Goal: Information Seeking & Learning: Learn about a topic

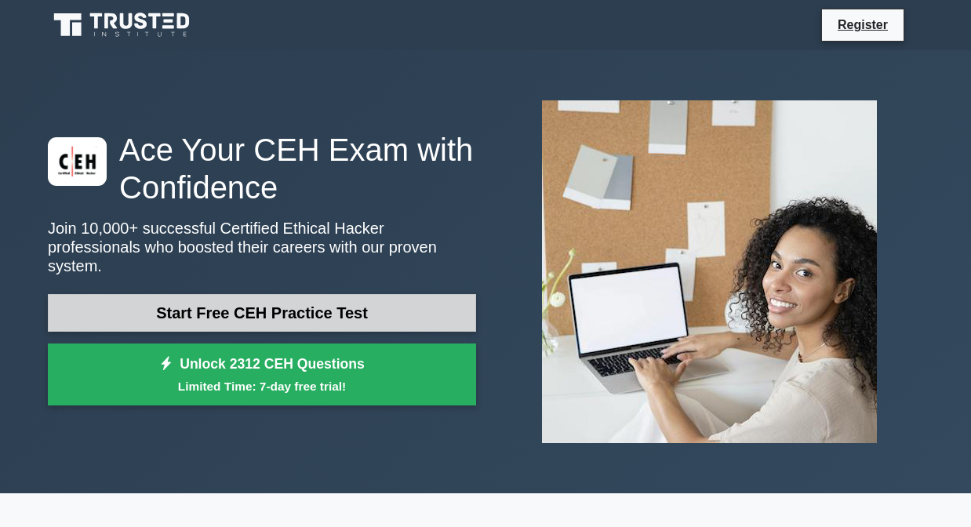
click at [242, 314] on link "Start Free CEH Practice Test" at bounding box center [262, 313] width 428 height 38
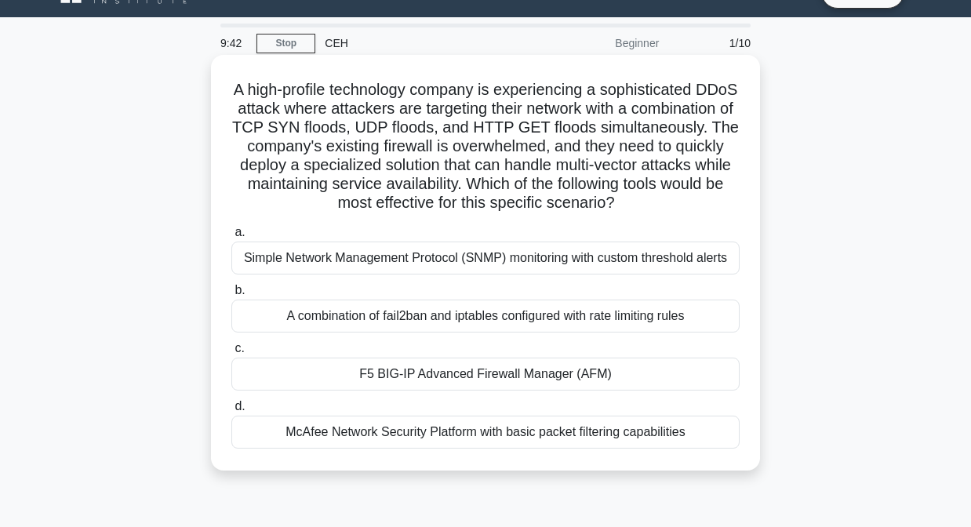
scroll to position [35, 0]
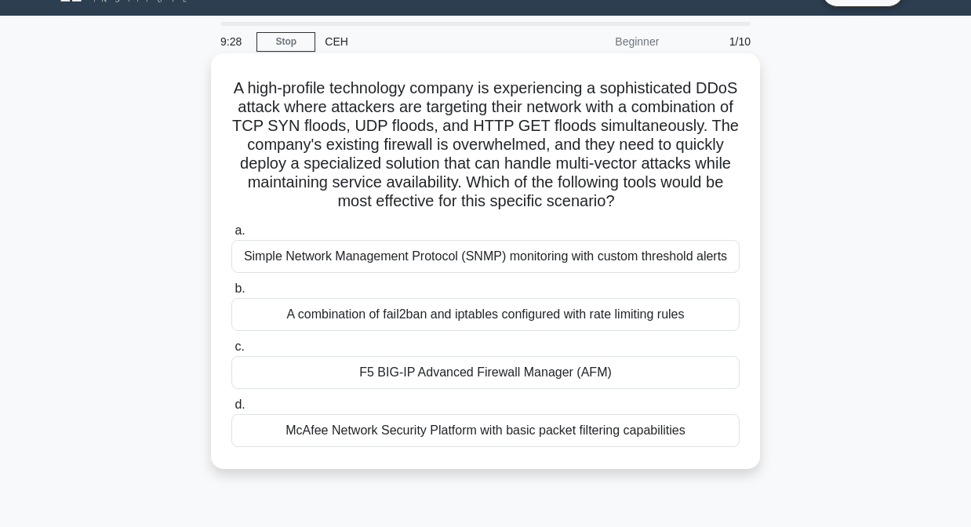
click at [456, 317] on div "A combination of fail2ban and iptables configured with rate limiting rules" at bounding box center [485, 314] width 508 height 33
click at [231, 294] on input "b. A combination of fail2ban and iptables configured with rate limiting rules" at bounding box center [231, 289] width 0 height 10
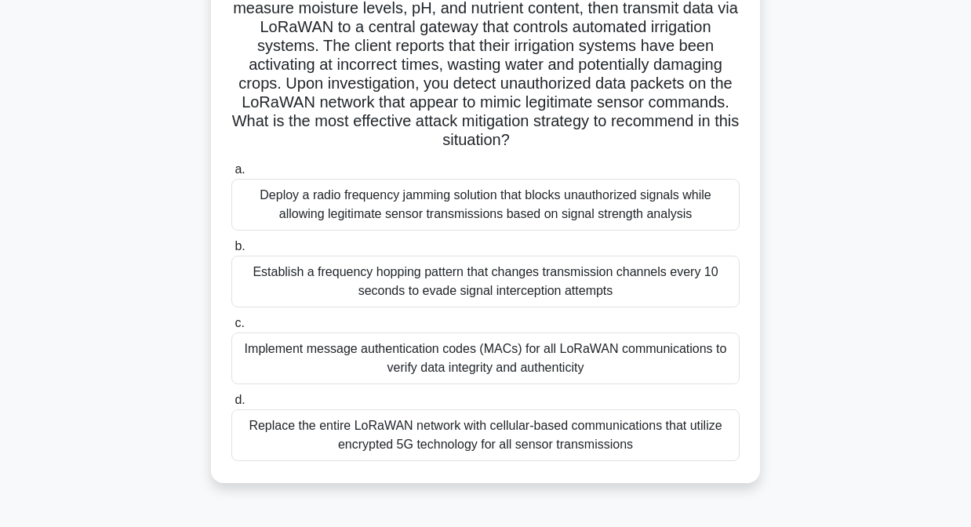
scroll to position [155, 0]
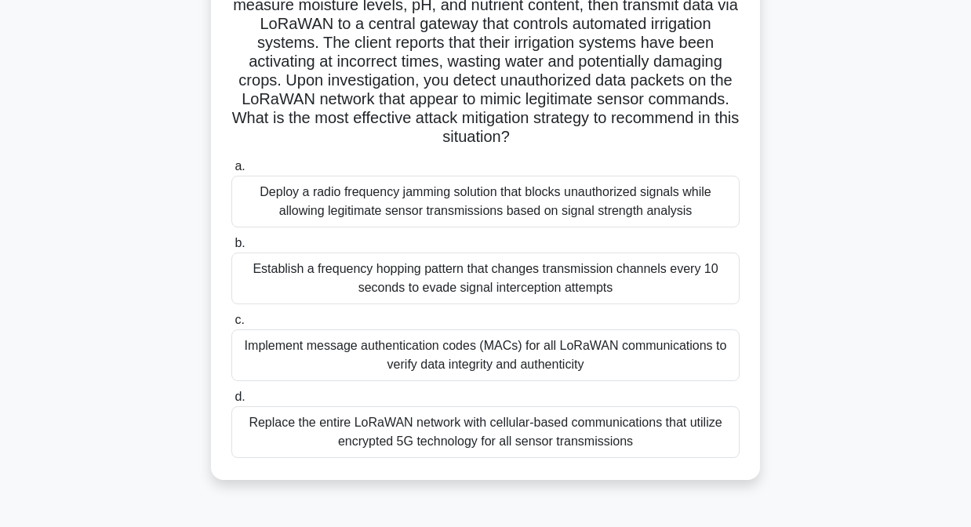
click at [509, 348] on div "Implement message authentication codes (MACs) for all LoRaWAN communications to…" at bounding box center [485, 355] width 508 height 52
click at [231, 325] on input "c. Implement message authentication codes (MACs) for all LoRaWAN communications…" at bounding box center [231, 320] width 0 height 10
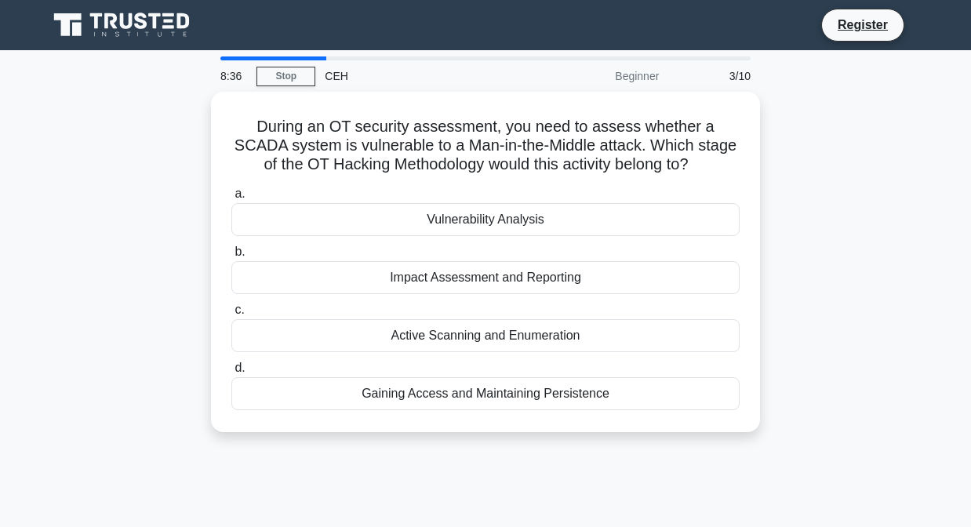
scroll to position [0, 0]
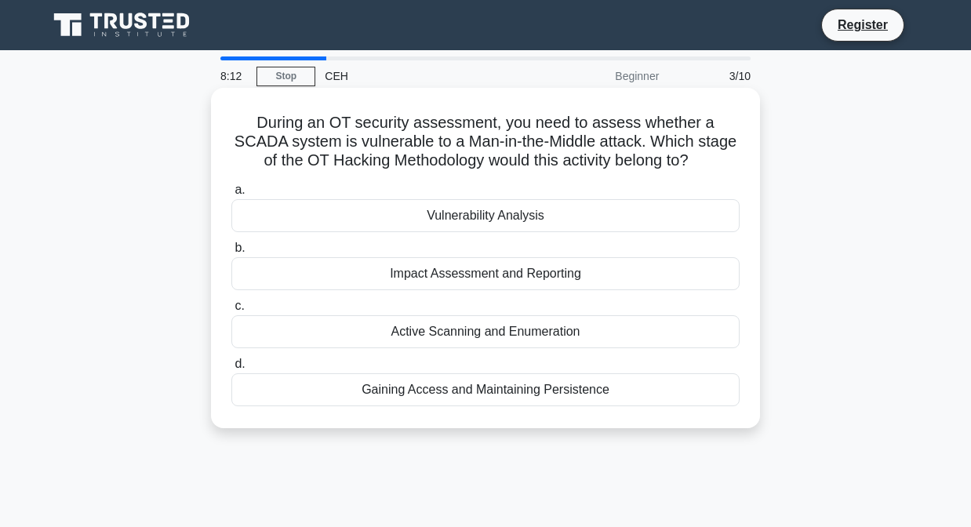
click at [479, 216] on div "Vulnerability Analysis" at bounding box center [485, 215] width 508 height 33
click at [231, 195] on input "a. Vulnerability Analysis" at bounding box center [231, 190] width 0 height 10
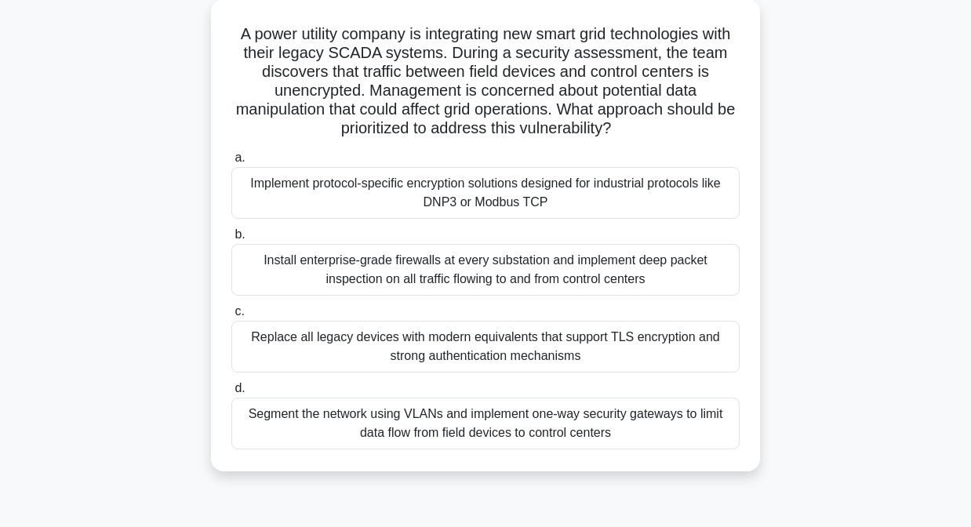
scroll to position [94, 0]
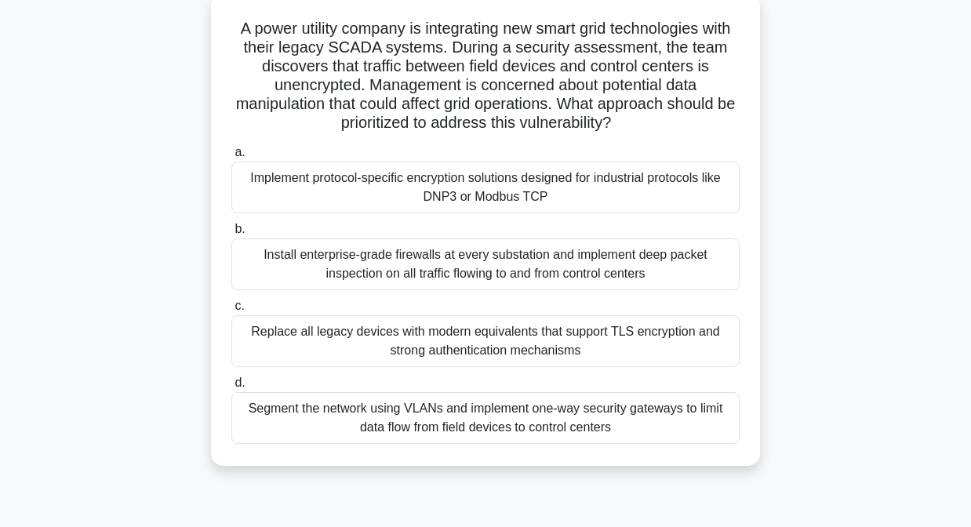
click at [427, 340] on div "Replace all legacy devices with modern equivalents that support TLS encryption …" at bounding box center [485, 341] width 508 height 52
click at [231, 311] on input "c. Replace all legacy devices with modern equivalents that support TLS encrypti…" at bounding box center [231, 306] width 0 height 10
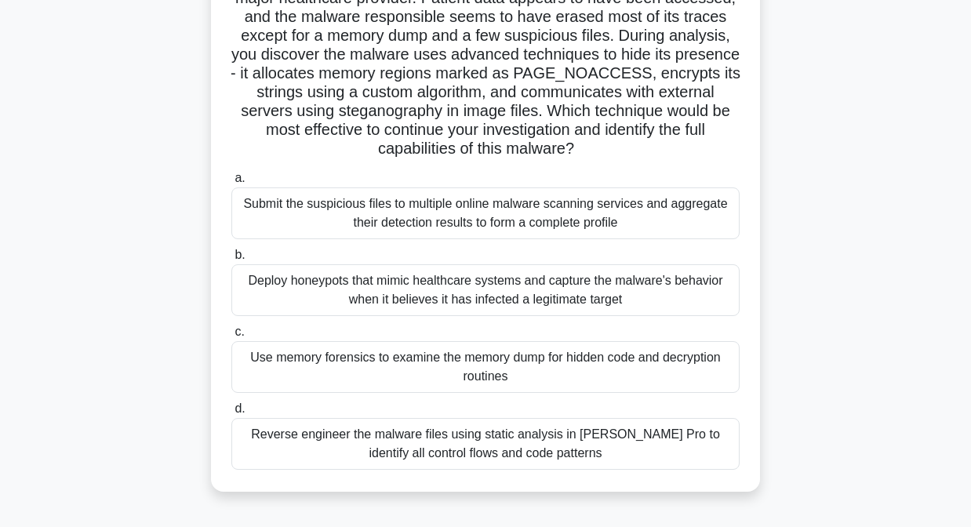
scroll to position [145, 0]
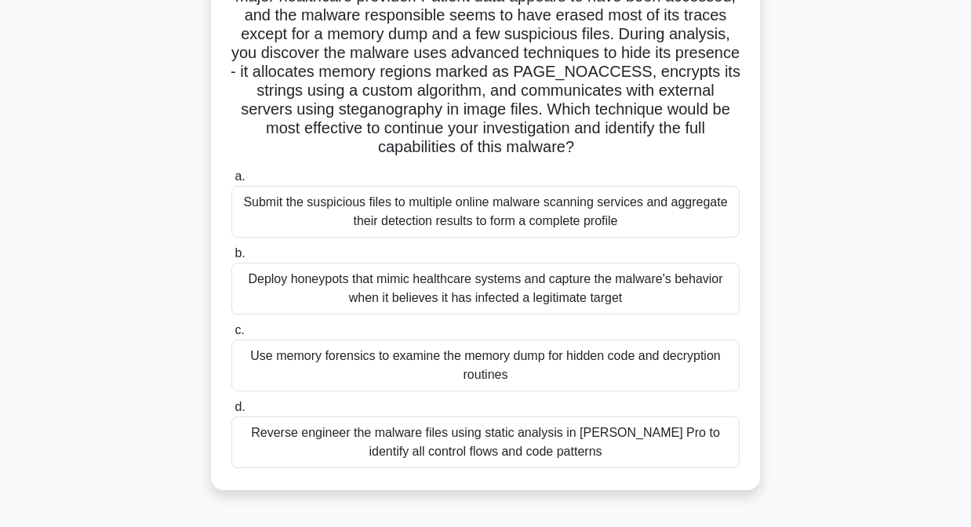
click at [383, 376] on div "Use memory forensics to examine the memory dump for hidden code and decryption …" at bounding box center [485, 366] width 508 height 52
click at [231, 336] on input "c. Use memory forensics to examine the memory dump for hidden code and decrypti…" at bounding box center [231, 330] width 0 height 10
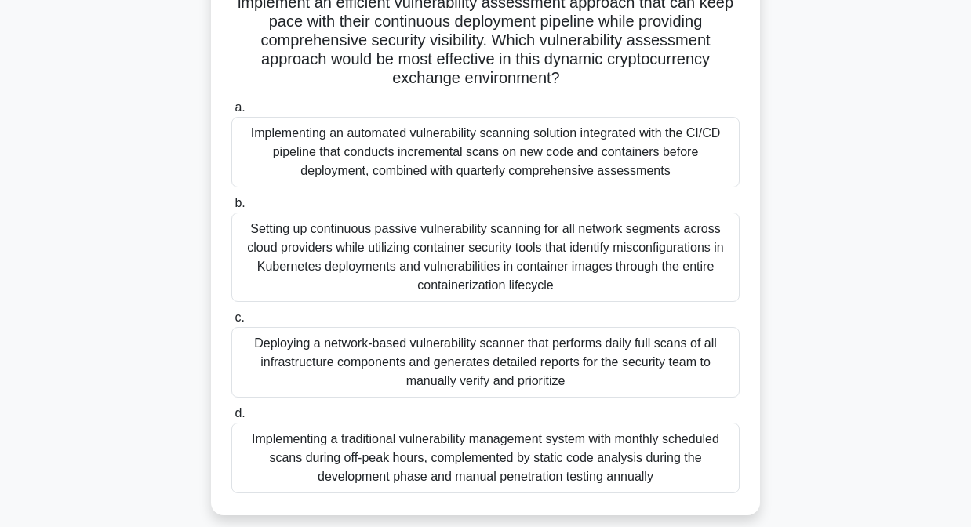
scroll to position [275, 0]
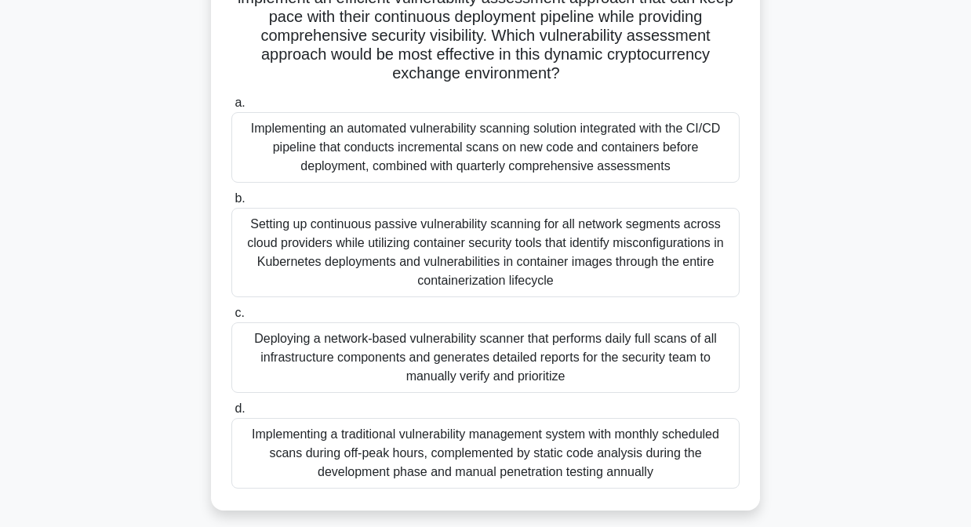
click at [401, 255] on div "Setting up continuous passive vulnerability scanning for all network segments a…" at bounding box center [485, 252] width 508 height 89
click at [231, 204] on input "b. Setting up continuous passive vulnerability scanning for all network segment…" at bounding box center [231, 199] width 0 height 10
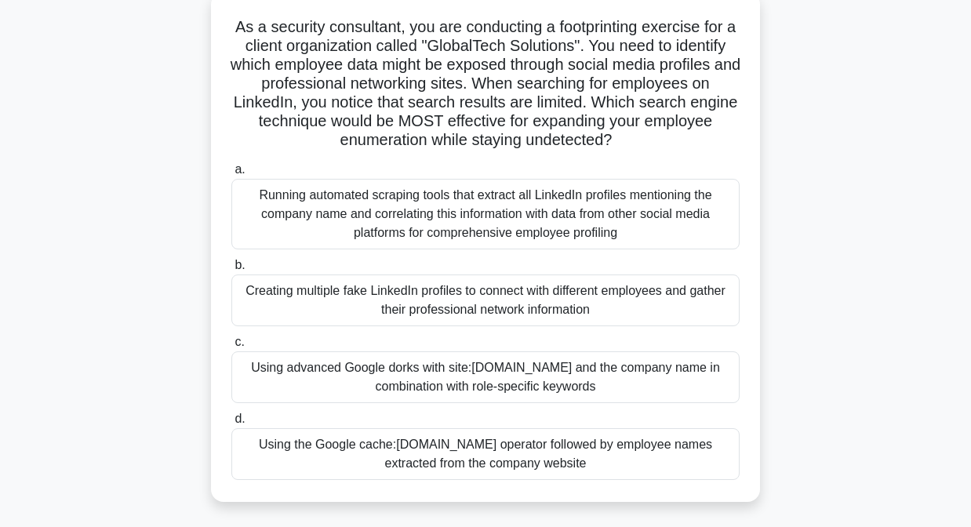
scroll to position [101, 0]
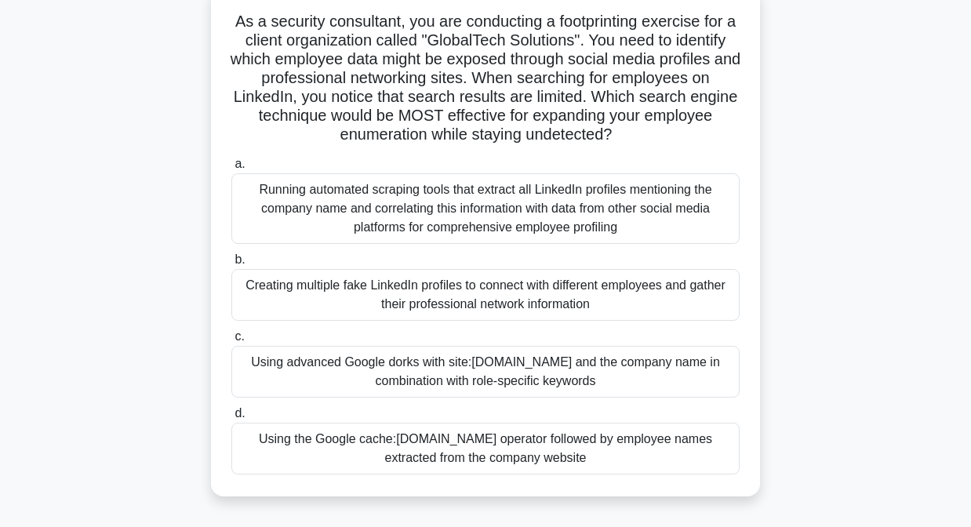
click at [490, 365] on div "Using advanced Google dorks with site:linkedin.com and the company name in comb…" at bounding box center [485, 372] width 508 height 52
click at [231, 342] on input "c. Using advanced Google dorks with site:linkedin.com and the company name in c…" at bounding box center [231, 337] width 0 height 10
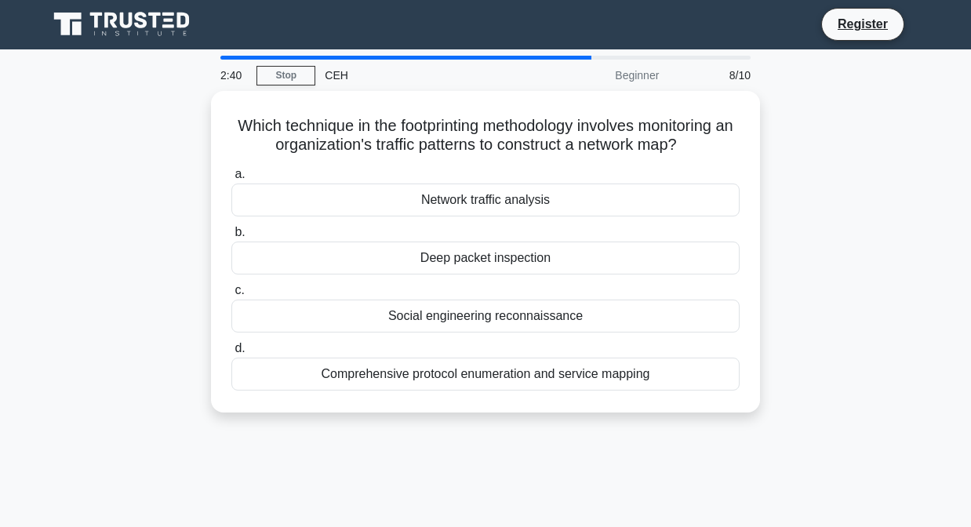
scroll to position [0, 0]
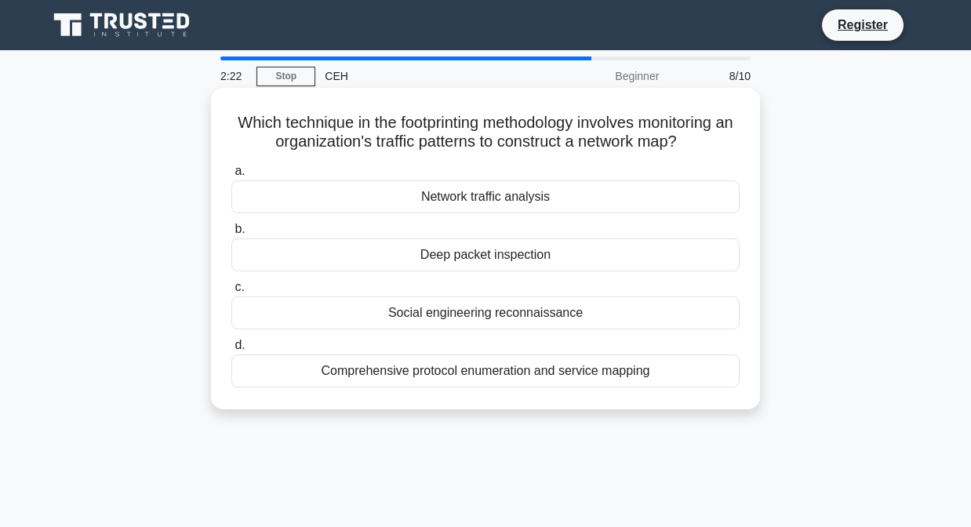
click at [501, 199] on div "Network traffic analysis" at bounding box center [485, 196] width 508 height 33
click at [231, 176] on input "a. Network traffic analysis" at bounding box center [231, 171] width 0 height 10
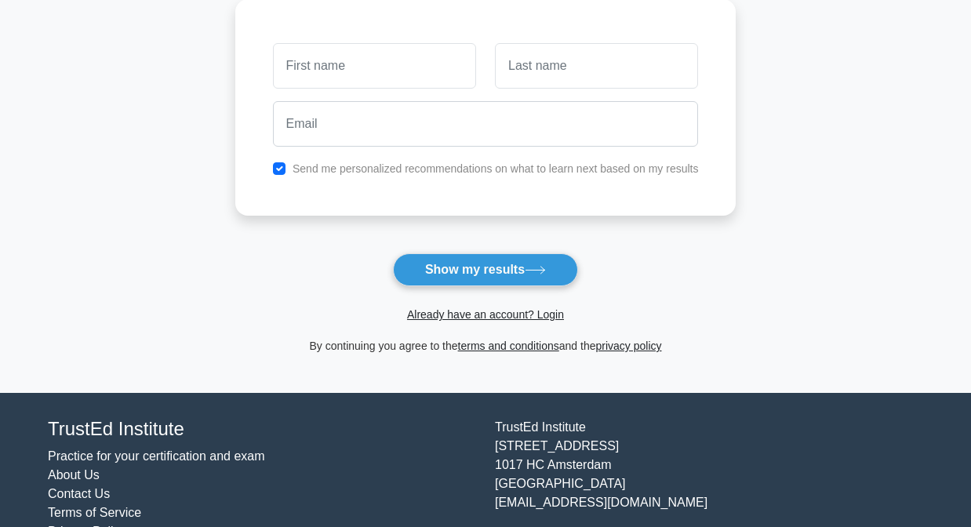
scroll to position [261, 0]
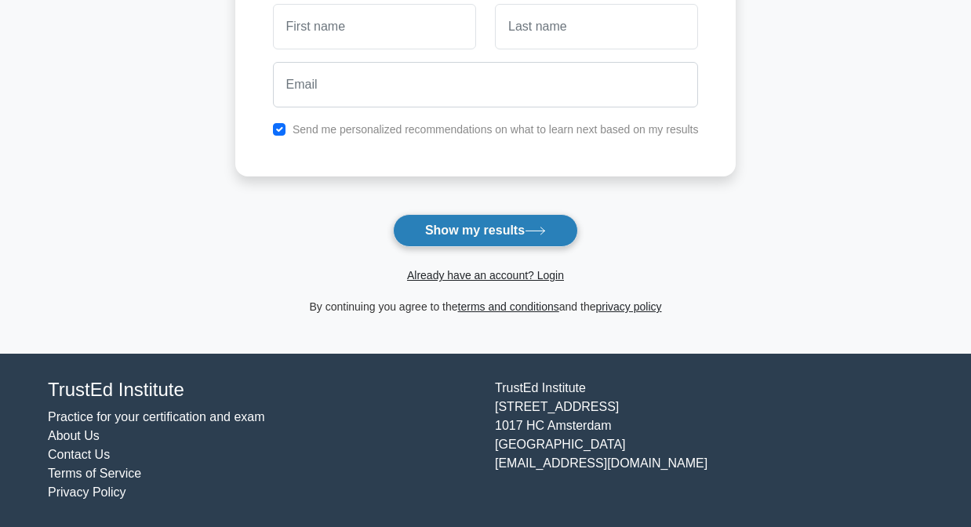
click at [475, 221] on button "Show my results" at bounding box center [485, 230] width 185 height 33
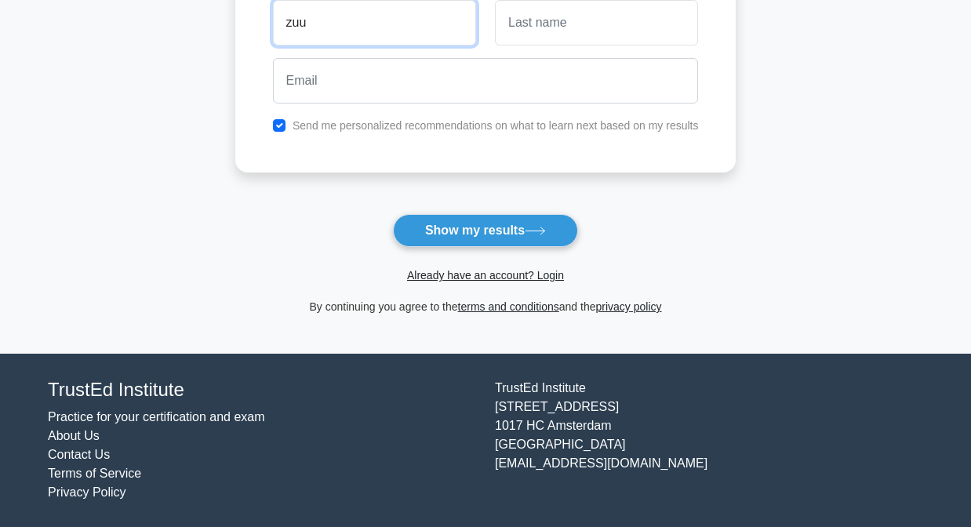
type input "zuu"
click at [531, 17] on input "u" at bounding box center [596, 22] width 203 height 45
type input "uhij"
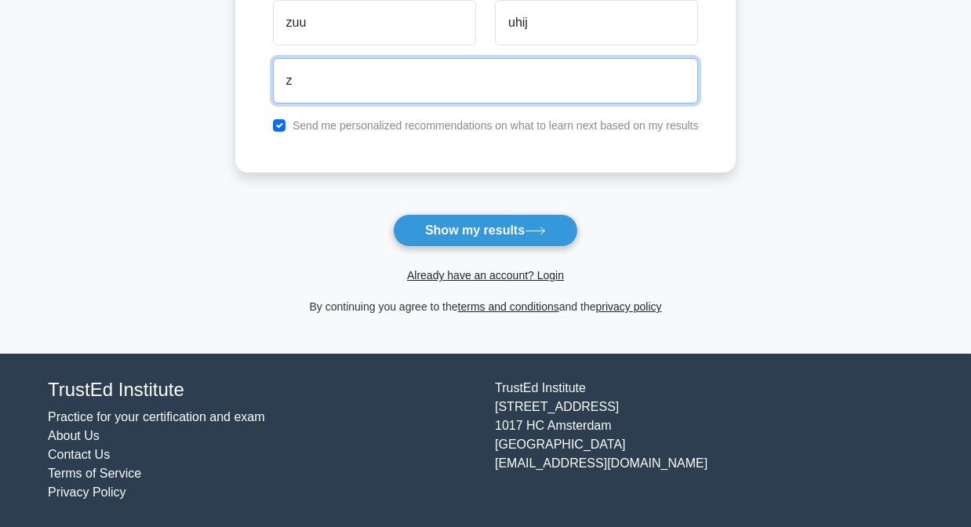
click at [452, 82] on input "z" at bounding box center [486, 80] width 426 height 45
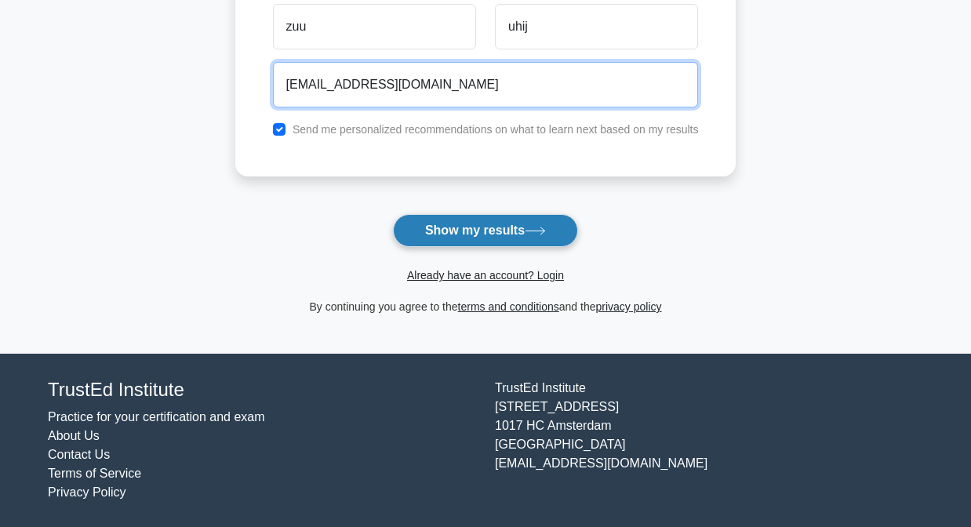
type input "zbunj@zbujn.de"
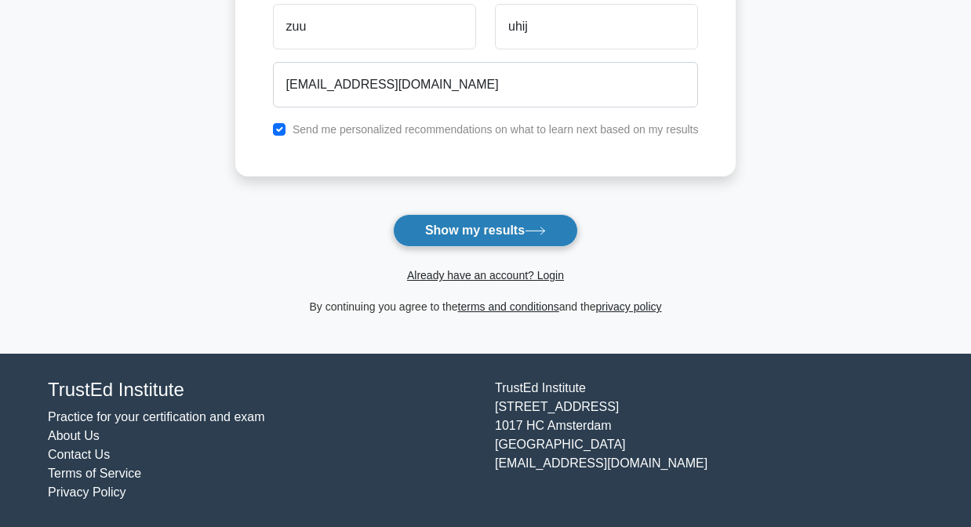
click at [504, 220] on button "Show my results" at bounding box center [485, 230] width 185 height 33
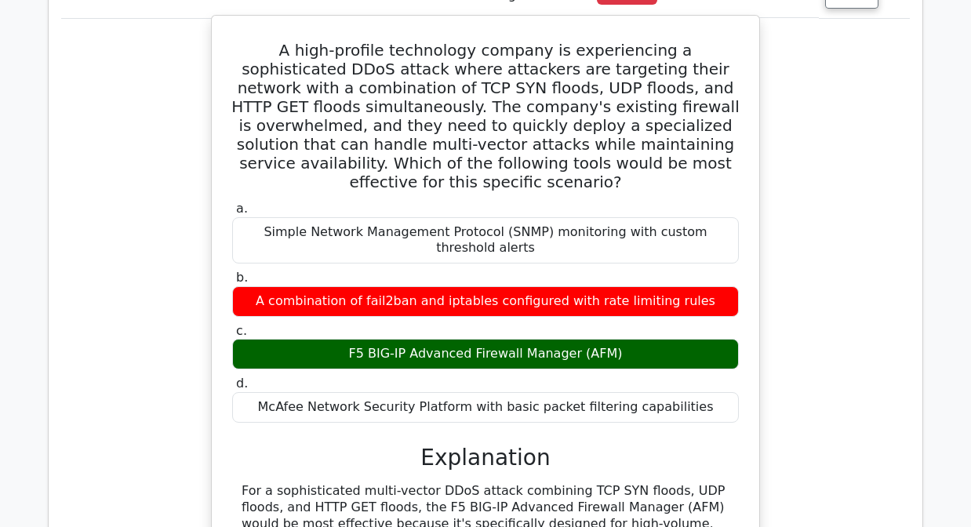
scroll to position [1288, 0]
click at [140, 296] on div "A high-profile technology company is experiencing a sophisticated DDoS attack w…" at bounding box center [485, 470] width 848 height 911
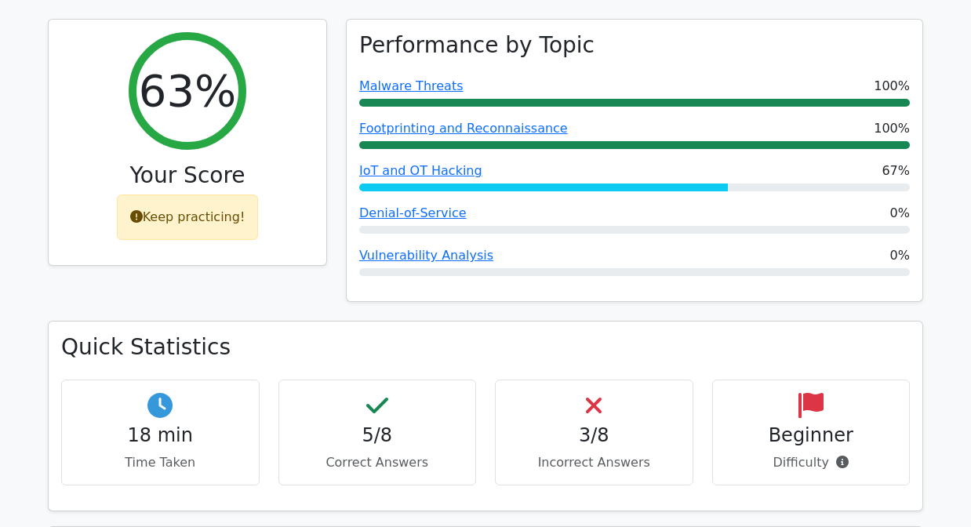
scroll to position [625, 0]
